Goal: Task Accomplishment & Management: Use online tool/utility

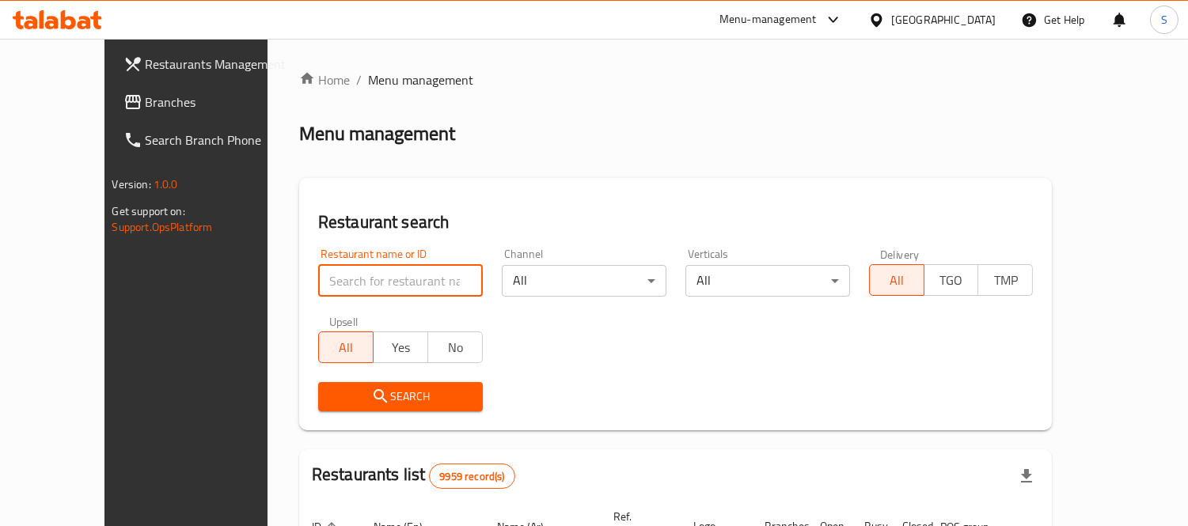
paste input "Rico"
type input "Rico"
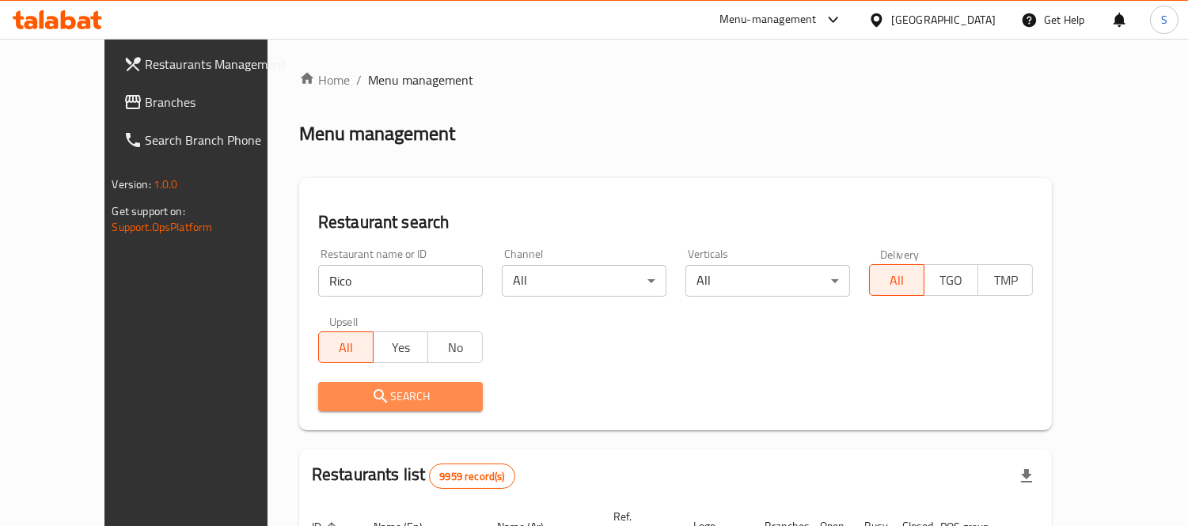
click at [437, 393] on span "Search" at bounding box center [400, 397] width 139 height 20
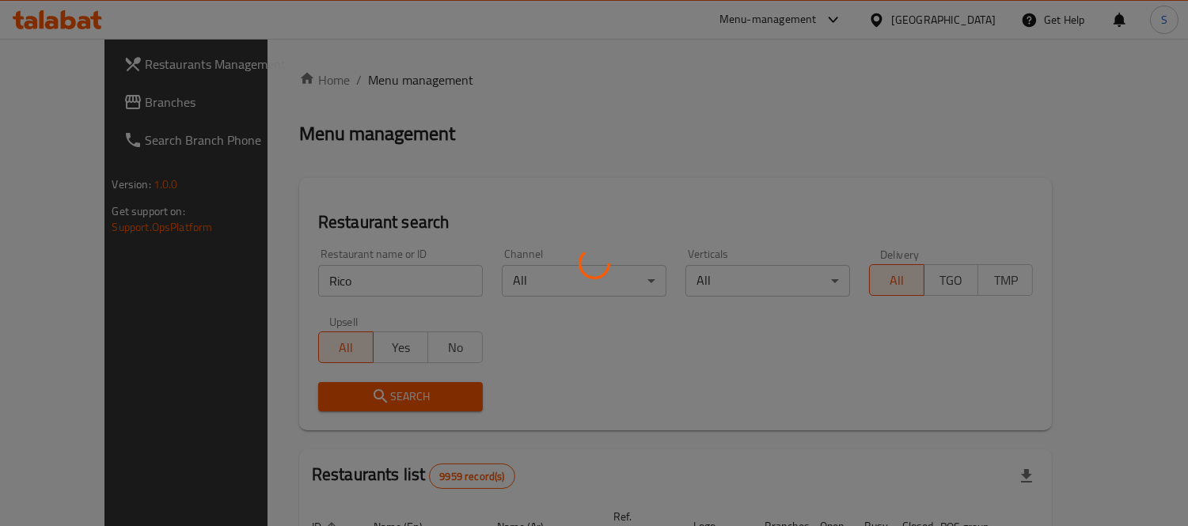
click at [682, 174] on div at bounding box center [594, 263] width 1188 height 526
click at [707, 68] on div at bounding box center [594, 263] width 1188 height 526
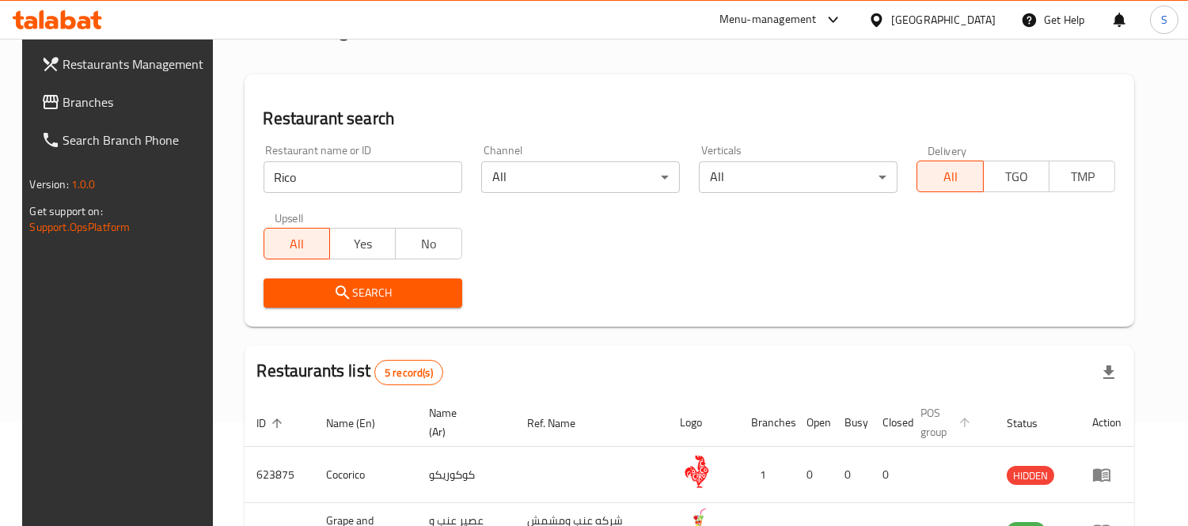
scroll to position [264, 0]
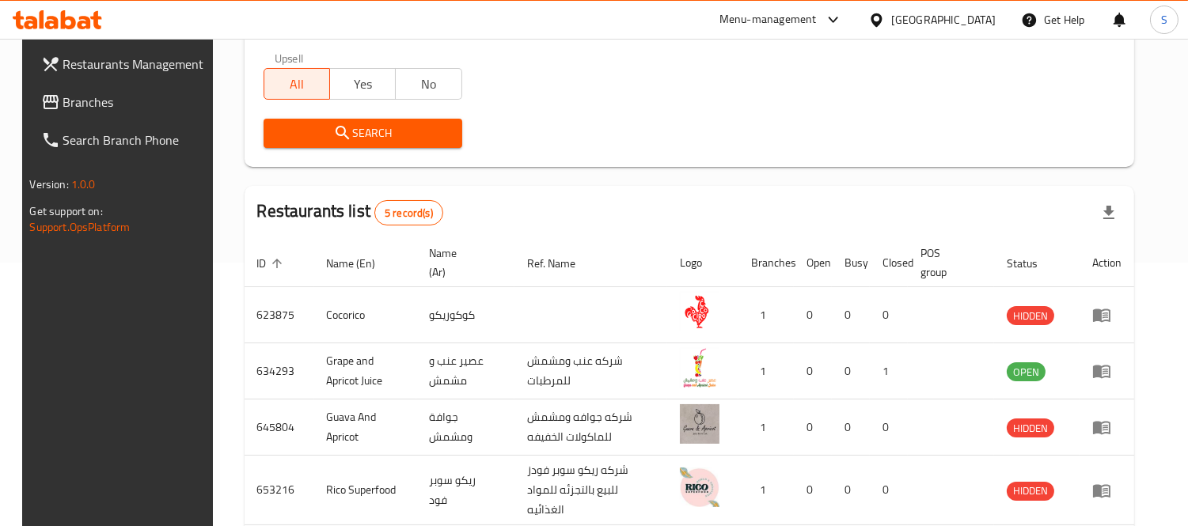
click at [443, 129] on span "Search" at bounding box center [362, 133] width 173 height 20
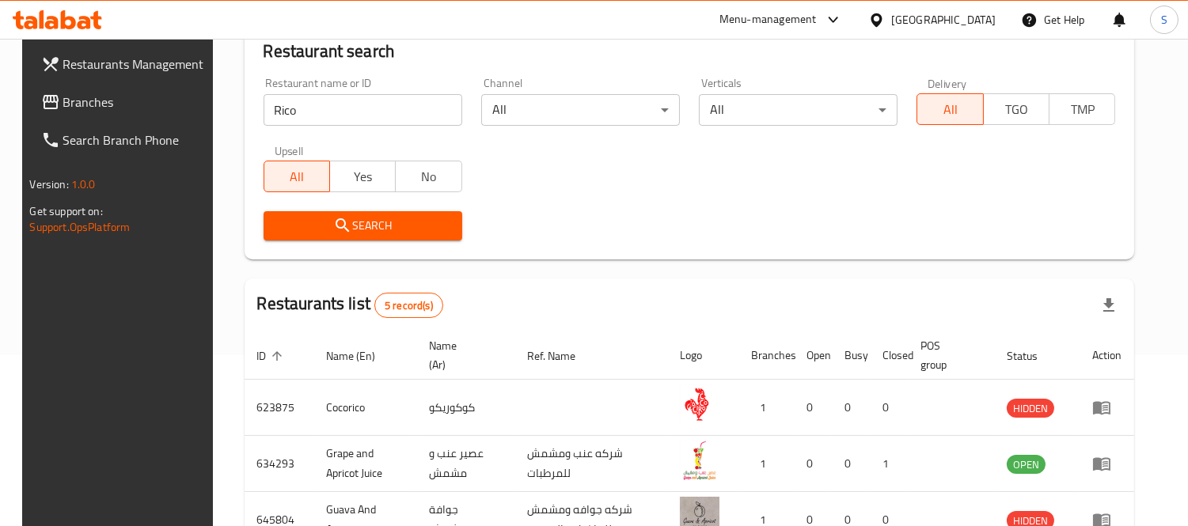
scroll to position [88, 0]
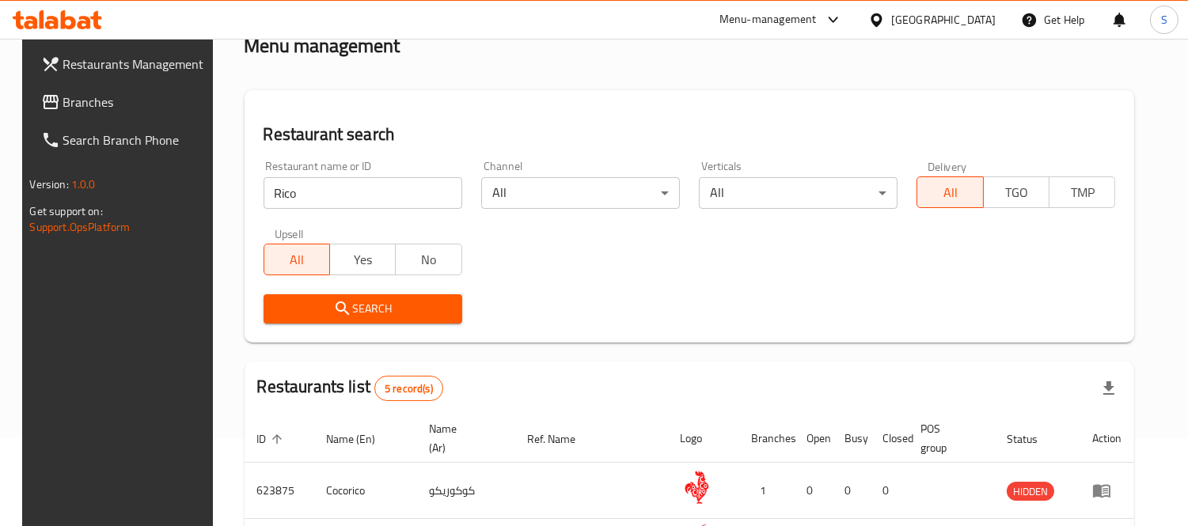
click at [63, 112] on span "Branches" at bounding box center [135, 102] width 145 height 19
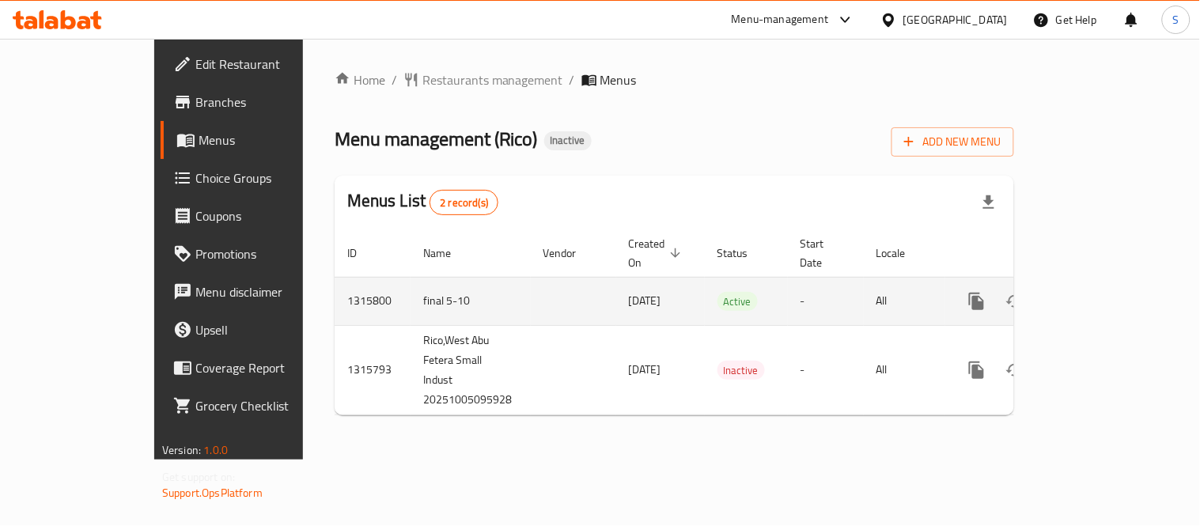
click at [1101, 292] on icon "enhanced table" at bounding box center [1091, 301] width 19 height 19
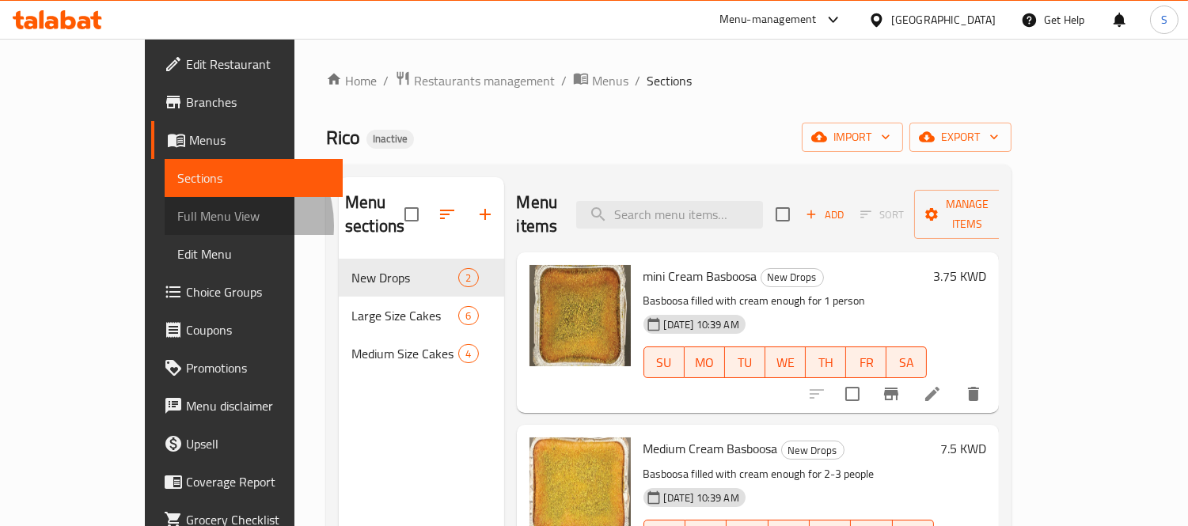
click at [177, 226] on span "Full Menu View" at bounding box center [254, 216] width 154 height 19
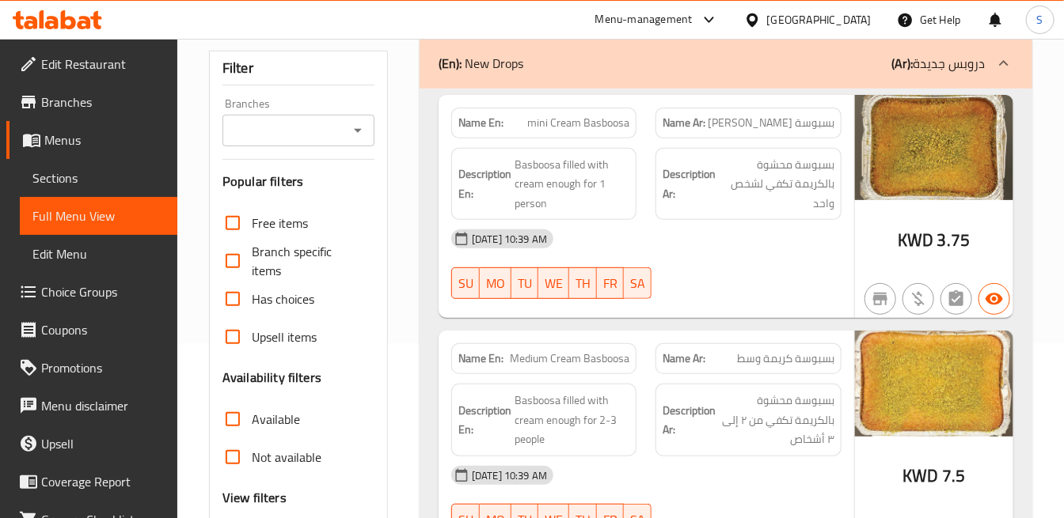
scroll to position [176, 0]
click at [856, 192] on img at bounding box center [934, 146] width 158 height 105
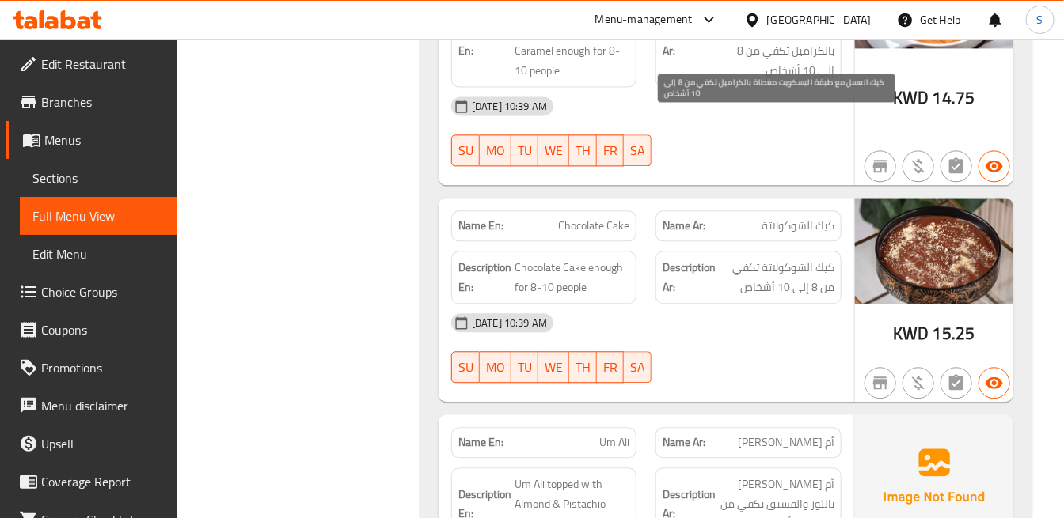
scroll to position [1406, 0]
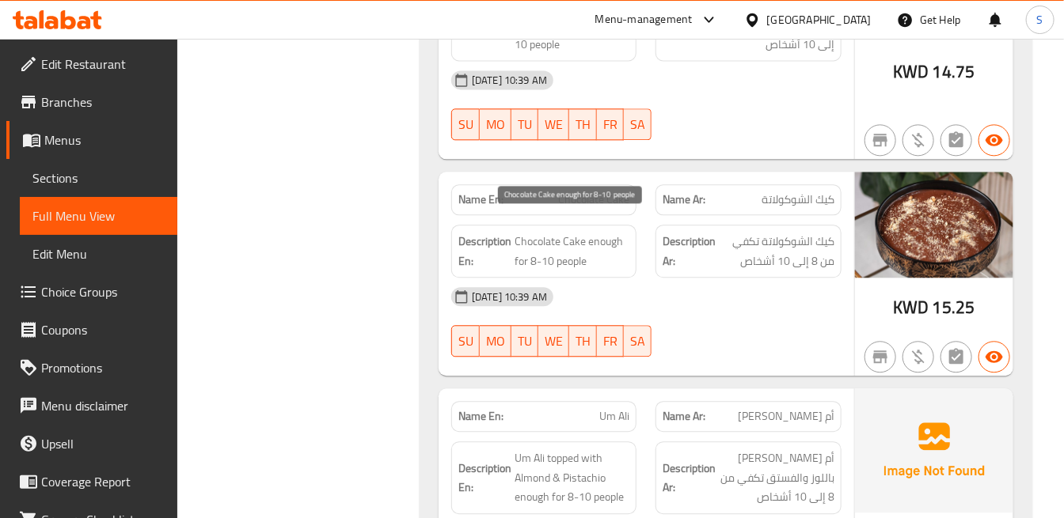
click at [612, 232] on span "Chocolate Cake enough for 8-10 people" at bounding box center [571, 251] width 115 height 39
click at [845, 313] on div "[DATE] 10:39 AM SU MO TU WE TH FR SA" at bounding box center [646, 322] width 409 height 89
click at [877, 301] on div "KWD 15.25" at bounding box center [934, 274] width 158 height 204
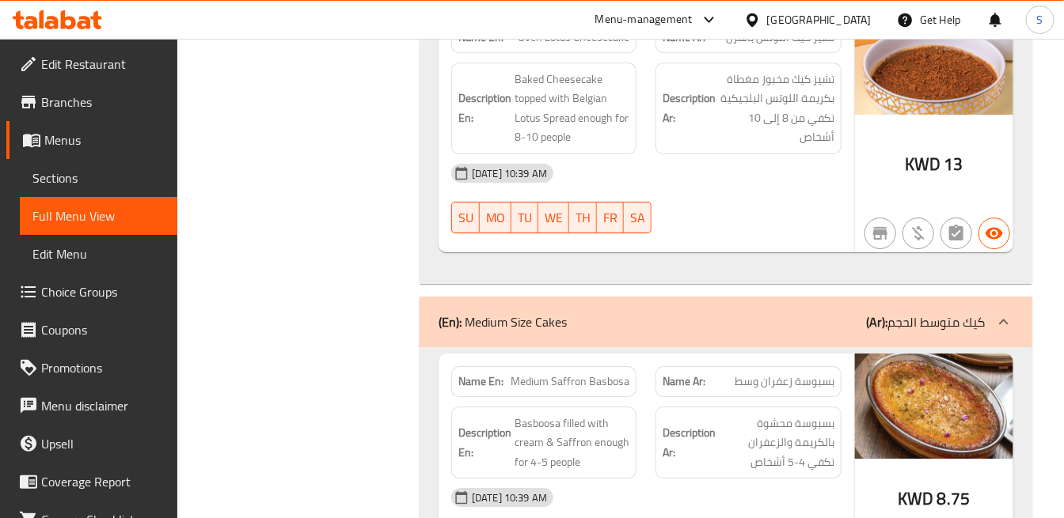
scroll to position [2110, 0]
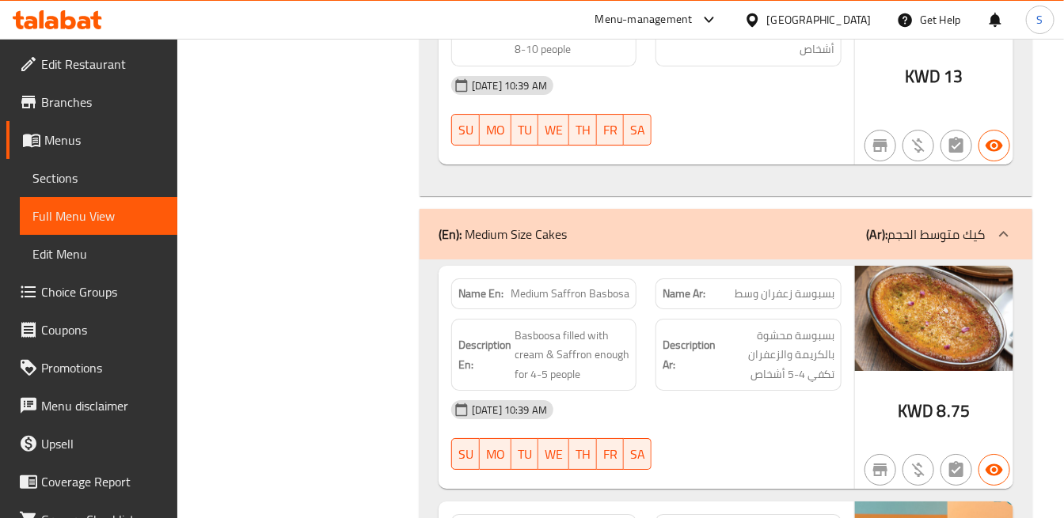
click at [854, 328] on hr at bounding box center [854, 378] width 1 height 224
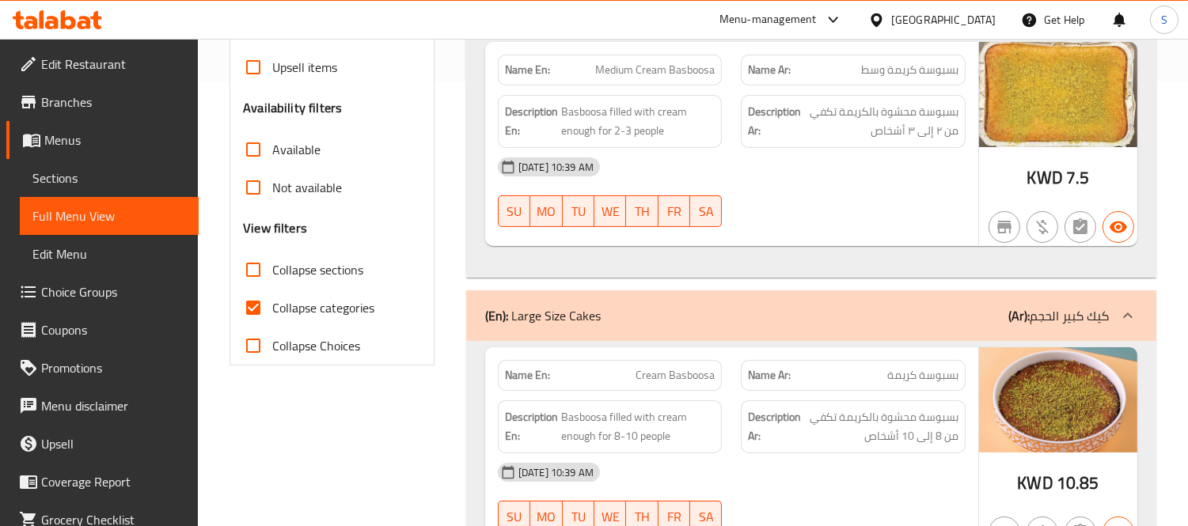
scroll to position [475, 0]
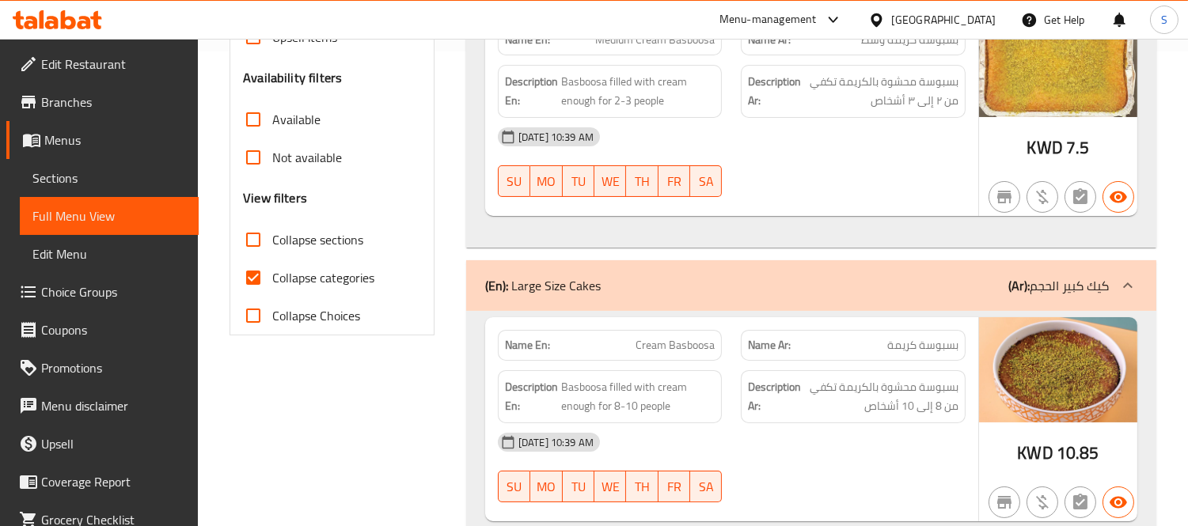
click at [897, 343] on span "بسبوسة كريمة" at bounding box center [922, 345] width 71 height 17
copy span "بسبوسة كريمة"
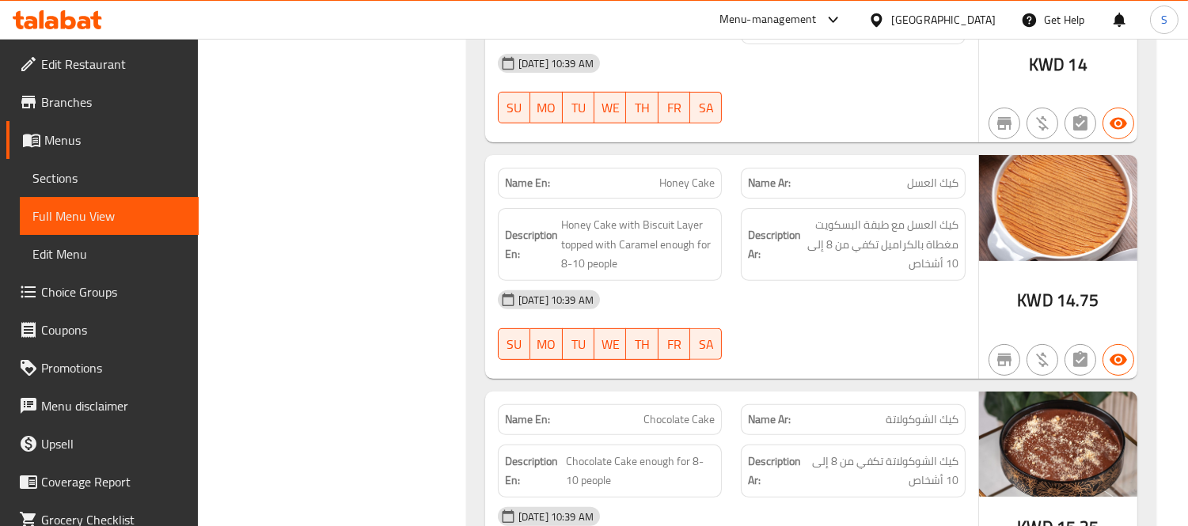
scroll to position [1178, 0]
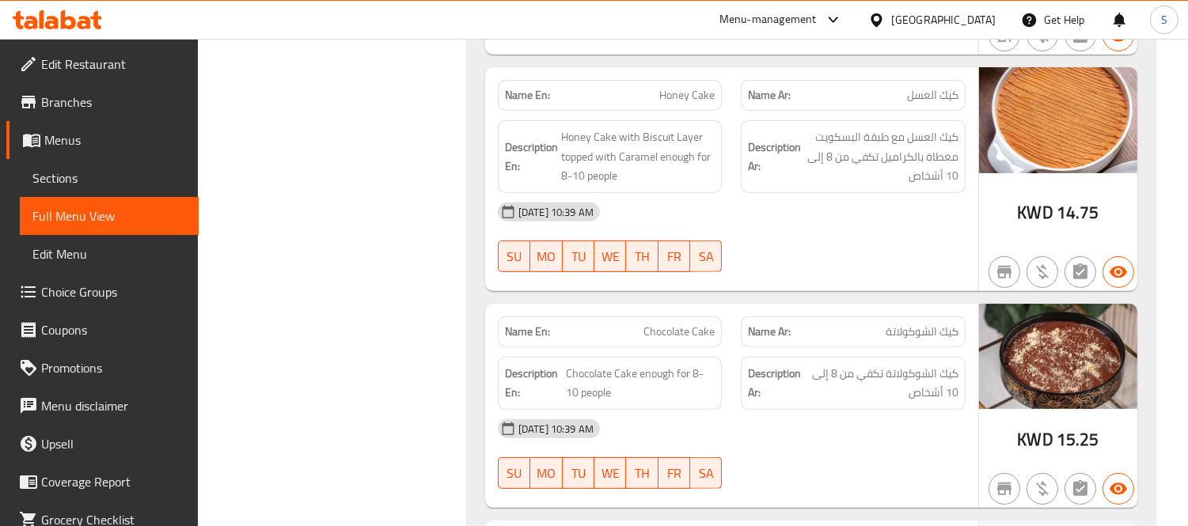
click at [892, 345] on div "Name Ar: كيك الشوكولاتة" at bounding box center [853, 332] width 225 height 31
click at [890, 346] on div "Name Ar: كيك الشوكولاتة" at bounding box center [853, 332] width 225 height 31
click at [896, 340] on span "كيك الشوكولاتة" at bounding box center [922, 332] width 73 height 17
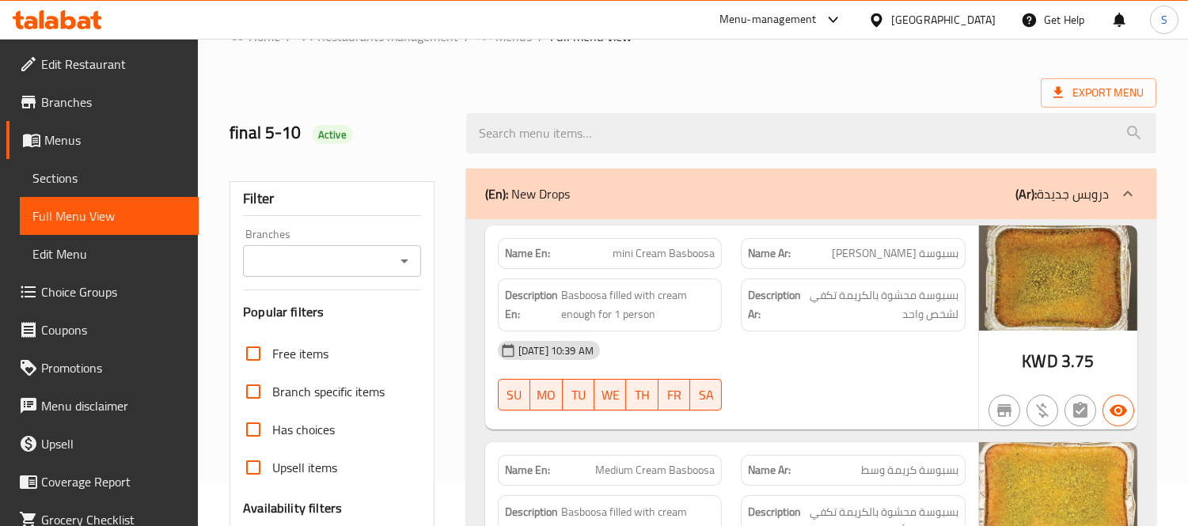
scroll to position [0, 0]
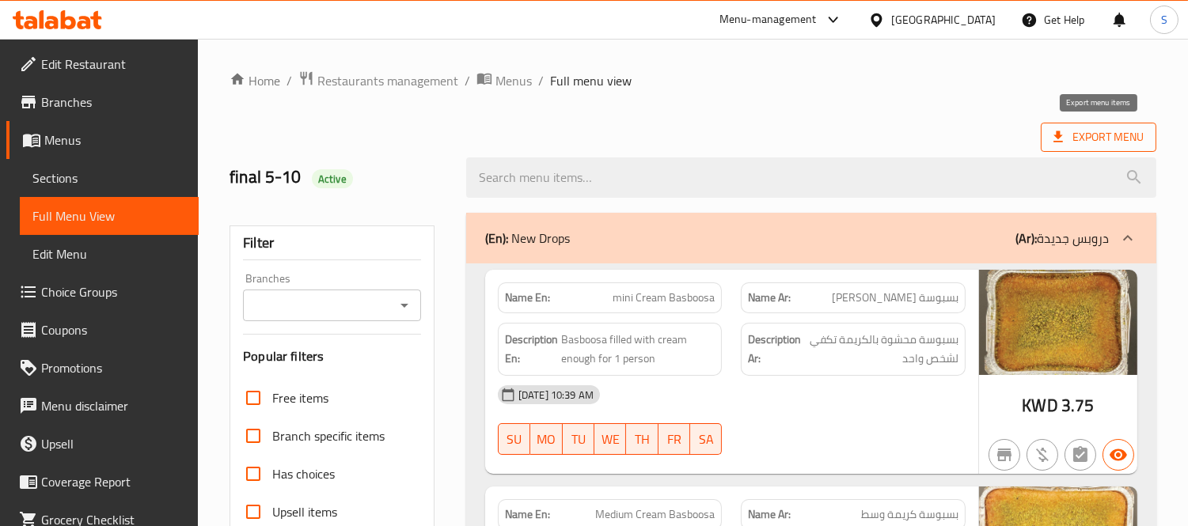
click at [1124, 141] on span "Export Menu" at bounding box center [1098, 137] width 90 height 20
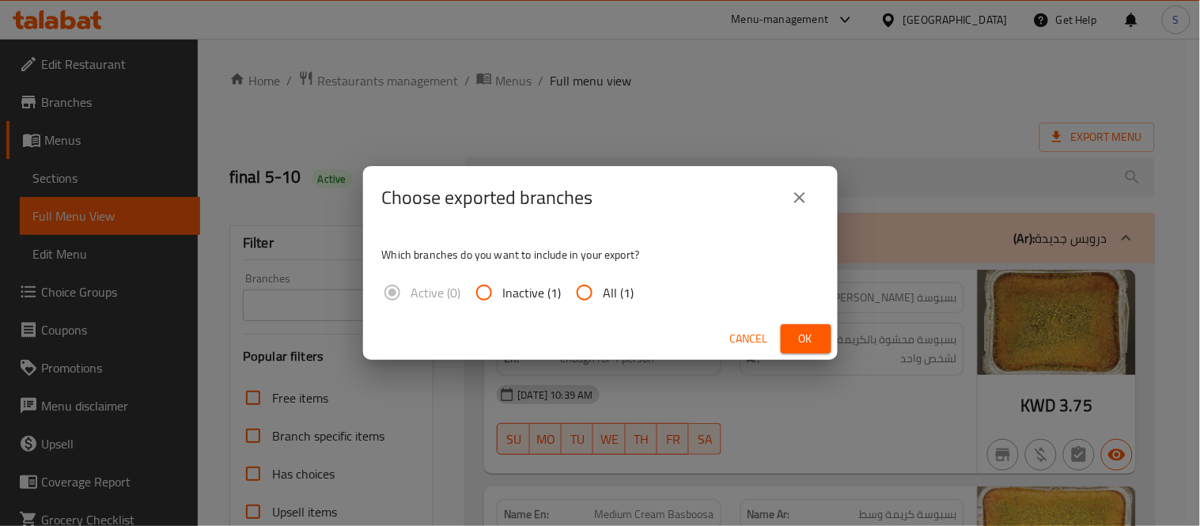
click at [615, 296] on span "All (1)" at bounding box center [619, 292] width 31 height 19
click at [604, 296] on input "All (1)" at bounding box center [585, 293] width 38 height 38
radio input "true"
click at [829, 342] on button "Ok" at bounding box center [806, 338] width 51 height 29
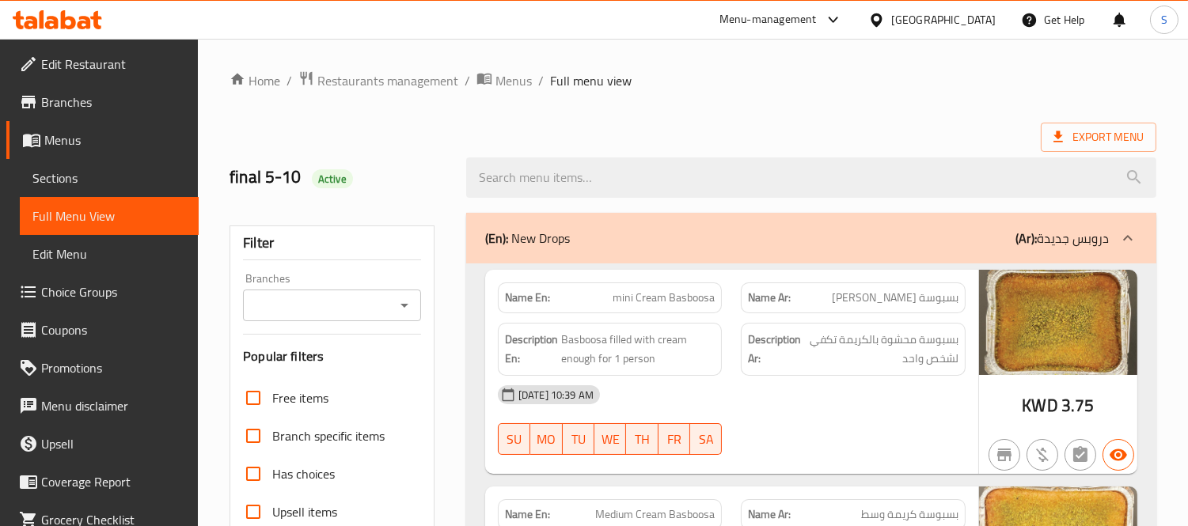
click at [27, 42] on ul "Edit Restaurant Branches Menus Sections Full Menu View Edit Menu Choice Groups …" at bounding box center [93, 292] width 211 height 506
click at [32, 63] on icon at bounding box center [28, 64] width 14 height 14
